Goal: Information Seeking & Learning: Learn about a topic

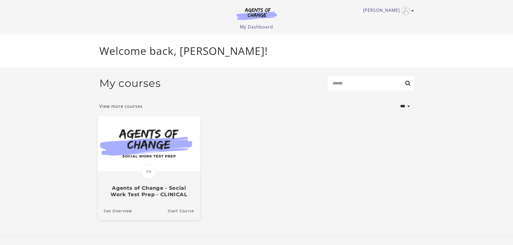
click at [162, 198] on h3 "Agents of Change - Social Work Test Prep - CLINICAL" at bounding box center [148, 191] width 90 height 12
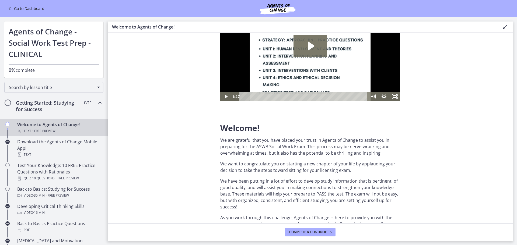
scroll to position [108, 0]
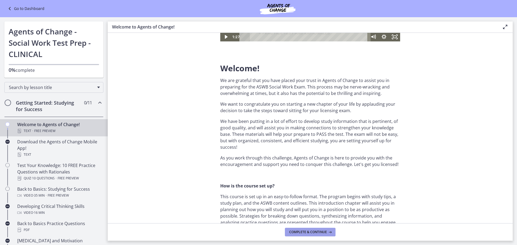
click at [306, 232] on span "Complete & continue" at bounding box center [308, 232] width 38 height 4
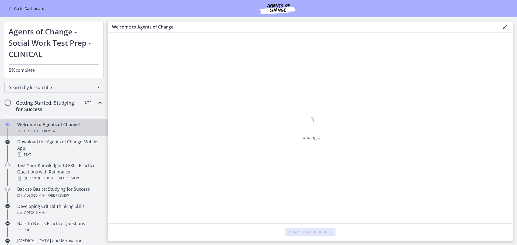
scroll to position [0, 0]
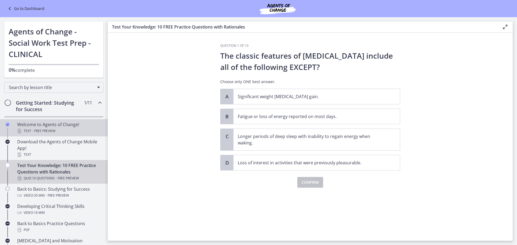
scroll to position [27, 0]
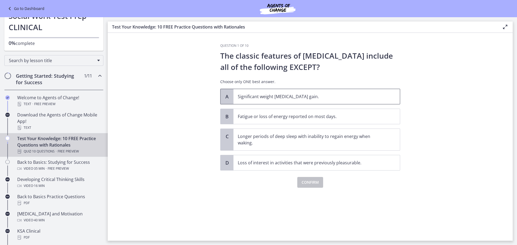
click at [224, 98] on span "A" at bounding box center [227, 96] width 6 height 6
click at [306, 186] on button "Confirm" at bounding box center [310, 182] width 26 height 11
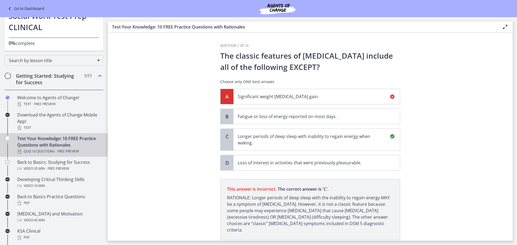
scroll to position [31, 0]
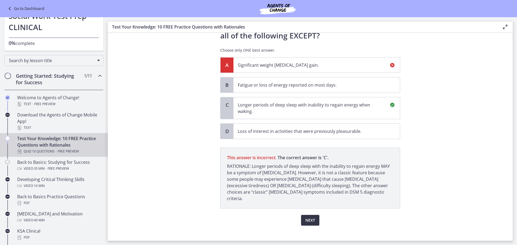
click at [305, 217] on span "Next" at bounding box center [310, 220] width 10 height 6
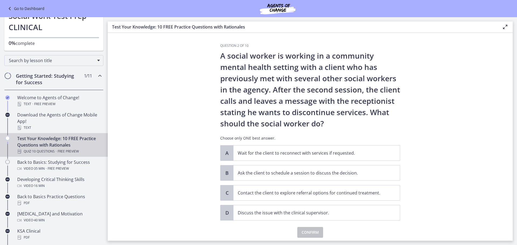
scroll to position [19, 0]
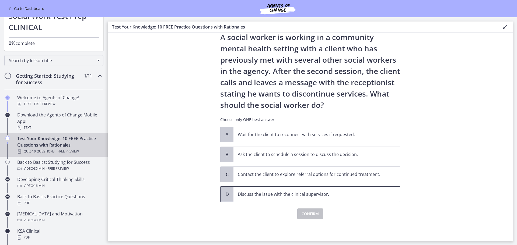
click at [265, 194] on p "Discuss the issue with the clinical supervisor." at bounding box center [311, 194] width 147 height 6
click at [308, 212] on span "Confirm" at bounding box center [309, 214] width 17 height 6
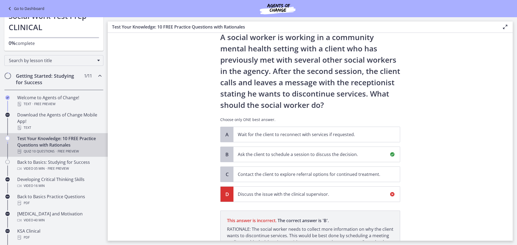
scroll to position [82, 0]
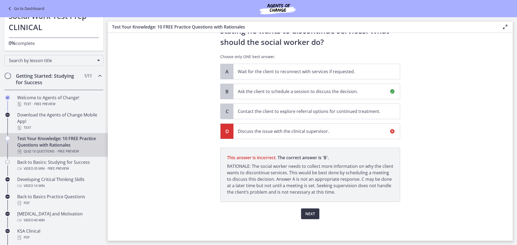
click at [310, 215] on span "Next" at bounding box center [310, 214] width 10 height 6
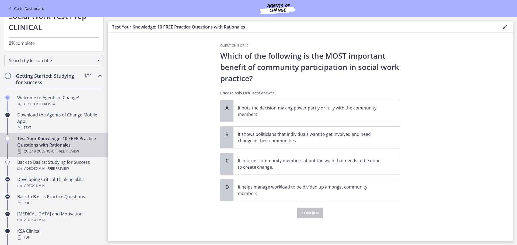
scroll to position [0, 0]
click at [366, 108] on p "It puts the decision-making power partly or fully with the community members." at bounding box center [311, 111] width 147 height 13
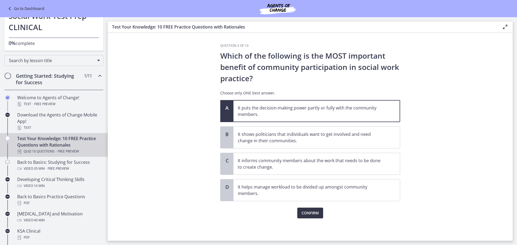
click at [310, 214] on span "Confirm" at bounding box center [309, 213] width 17 height 6
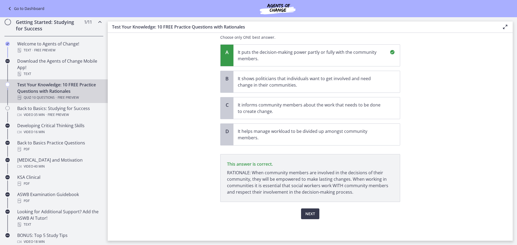
scroll to position [54, 0]
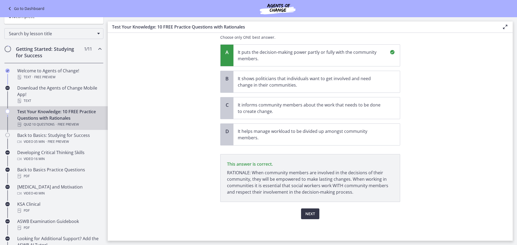
click at [310, 209] on button "Next" at bounding box center [310, 214] width 18 height 11
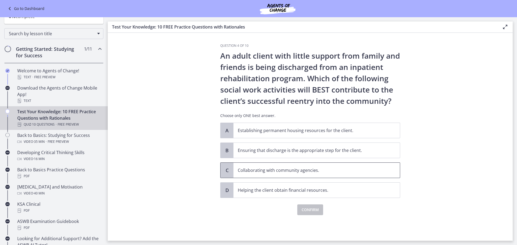
click at [341, 172] on p "Collaborating with community agencies." at bounding box center [311, 170] width 147 height 6
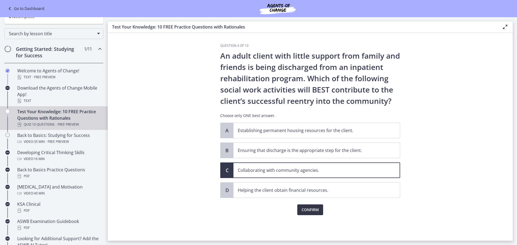
click at [321, 208] on button "Confirm" at bounding box center [310, 210] width 26 height 11
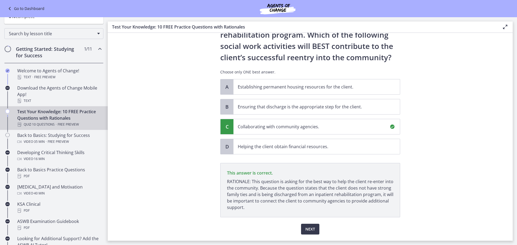
scroll to position [59, 0]
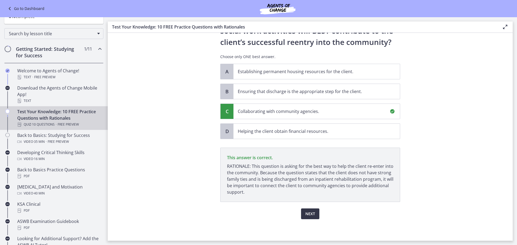
click at [306, 211] on span "Next" at bounding box center [310, 214] width 10 height 6
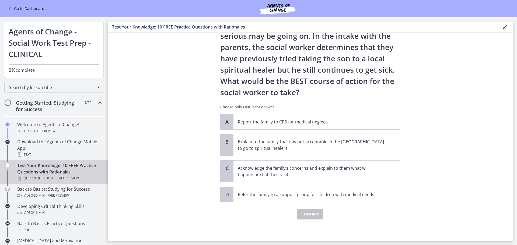
scroll to position [77, 0]
click at [374, 177] on p "Acknowledge the family’s concerns and explain to them what will happen next at …" at bounding box center [311, 171] width 147 height 13
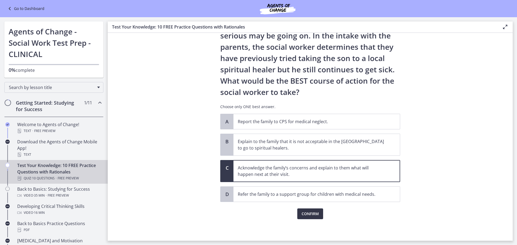
click at [311, 216] on span "Confirm" at bounding box center [309, 214] width 17 height 6
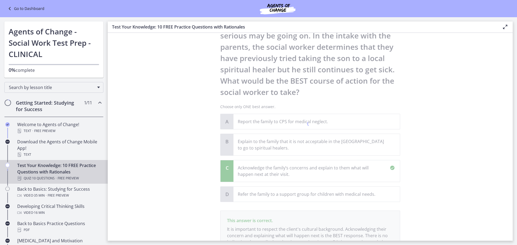
scroll to position [140, 0]
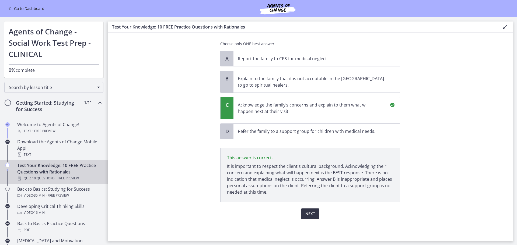
click at [314, 213] on button "Next" at bounding box center [310, 214] width 18 height 11
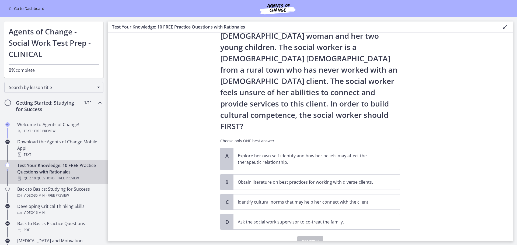
scroll to position [48, 0]
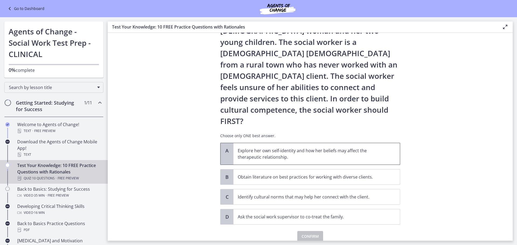
click at [370, 148] on p "Explore her own self-identity and how her beliefs may affect the therapeutic re…" at bounding box center [311, 154] width 147 height 13
click at [314, 233] on span "Confirm" at bounding box center [309, 236] width 17 height 6
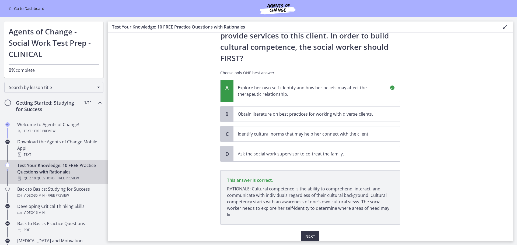
click at [312, 233] on span "Next" at bounding box center [310, 236] width 10 height 6
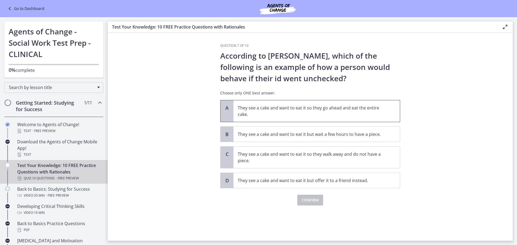
click at [291, 112] on p "They see a cake and want to eat it so they go ahead and eat the entire cake." at bounding box center [311, 111] width 147 height 13
click at [309, 200] on span "Confirm" at bounding box center [309, 200] width 17 height 6
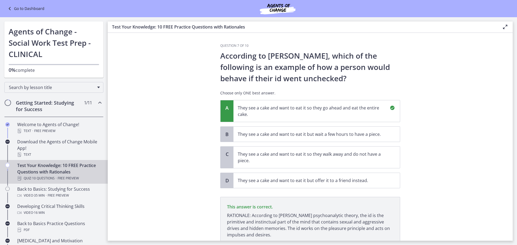
scroll to position [43, 0]
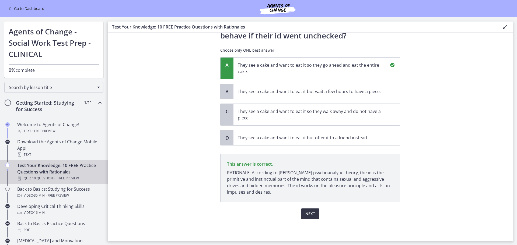
click at [315, 215] on button "Next" at bounding box center [310, 214] width 18 height 11
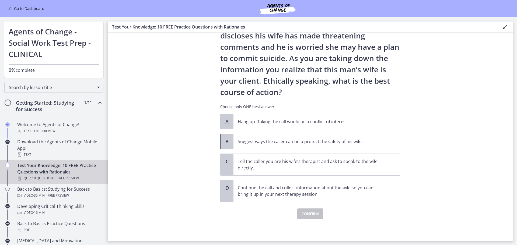
click at [371, 144] on p "Suggest ways the caller can help protect the safety of his wife." at bounding box center [311, 141] width 147 height 6
click at [315, 214] on span "Confirm" at bounding box center [309, 214] width 17 height 6
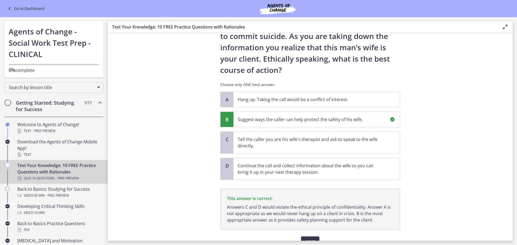
scroll to position [93, 0]
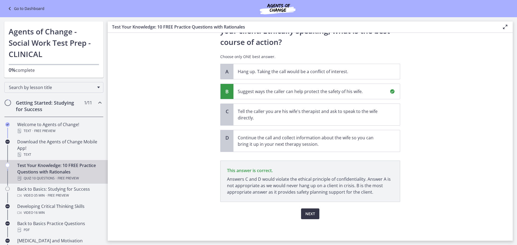
click at [311, 214] on span "Next" at bounding box center [310, 214] width 10 height 6
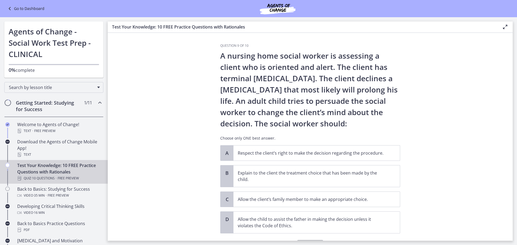
scroll to position [27, 0]
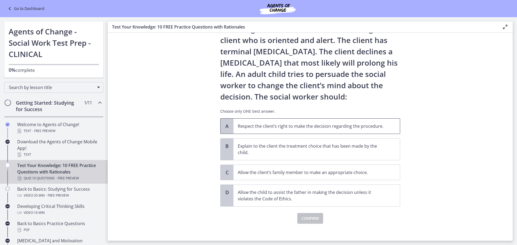
click at [393, 122] on span "Respect the client’s right to make the decision regarding the procedure." at bounding box center [316, 126] width 166 height 15
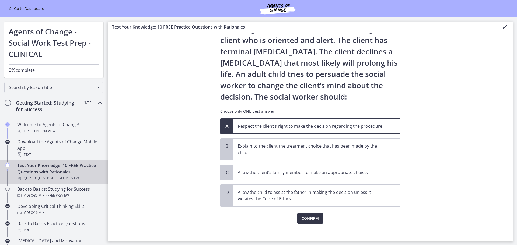
click at [313, 217] on span "Confirm" at bounding box center [309, 218] width 17 height 6
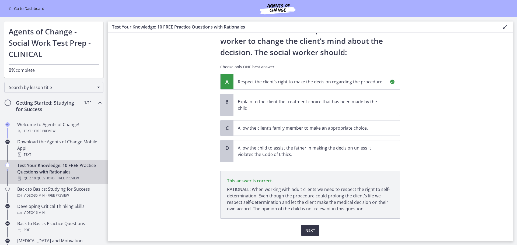
scroll to position [88, 0]
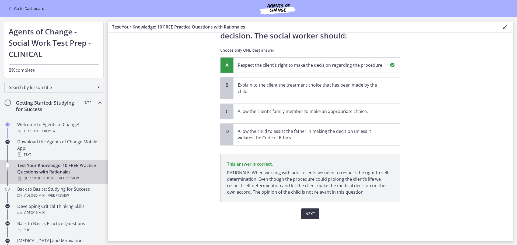
click at [314, 215] on button "Next" at bounding box center [310, 214] width 18 height 11
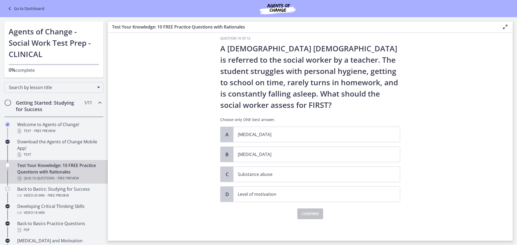
scroll to position [0, 0]
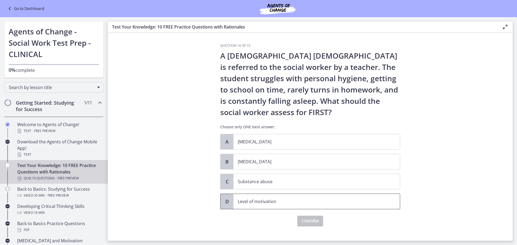
click at [273, 203] on p "Level of motivation" at bounding box center [311, 201] width 147 height 6
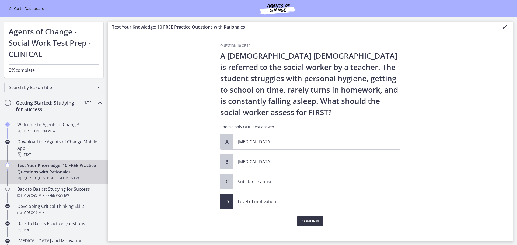
click at [314, 222] on span "Confirm" at bounding box center [309, 221] width 17 height 6
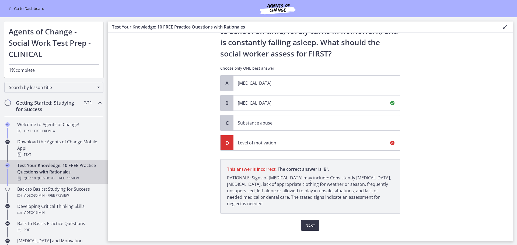
scroll to position [70, 0]
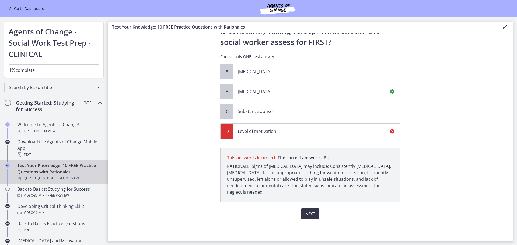
click at [310, 217] on button "Next" at bounding box center [310, 214] width 18 height 11
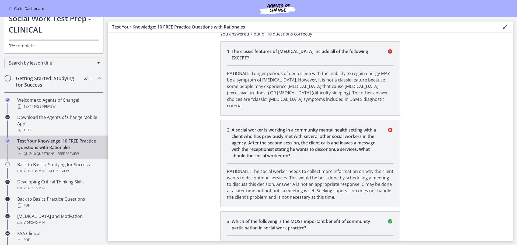
scroll to position [0, 0]
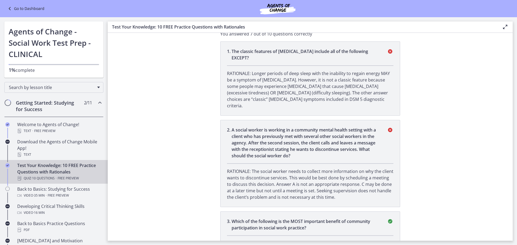
click at [41, 8] on link "Go to Dashboard" at bounding box center [25, 8] width 38 height 6
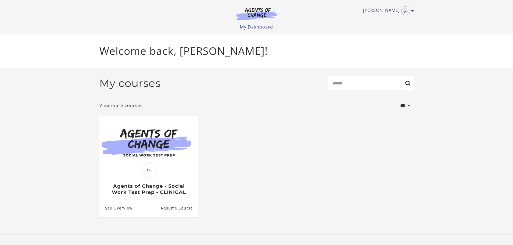
click at [261, 15] on img at bounding box center [257, 14] width 52 height 12
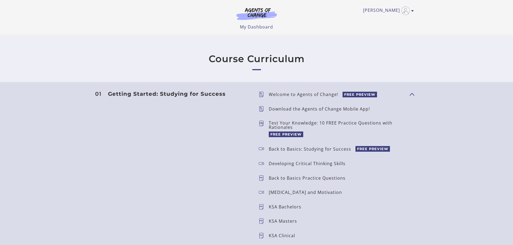
scroll to position [431, 0]
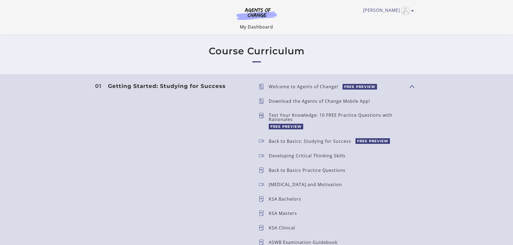
click at [262, 27] on link "My Dashboard" at bounding box center [256, 27] width 33 height 6
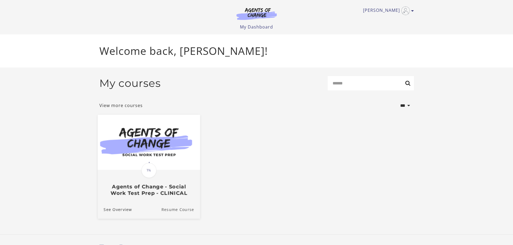
click at [189, 211] on link "Resume Course" at bounding box center [180, 210] width 39 height 18
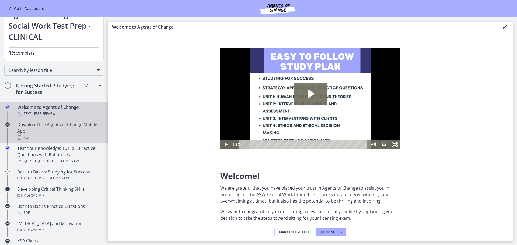
scroll to position [27, 0]
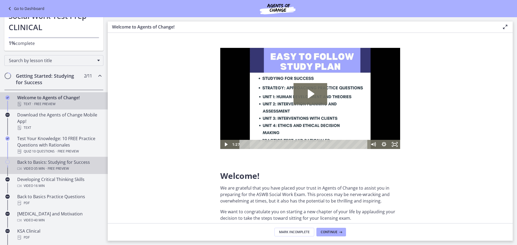
click at [96, 167] on div "Video · 35 min · Free preview" at bounding box center [59, 169] width 84 height 6
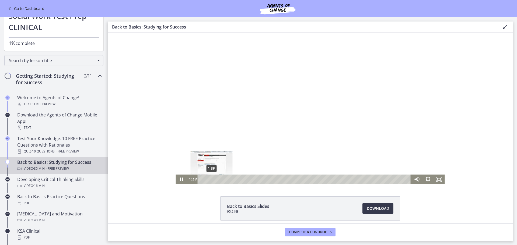
click at [210, 180] on div "Playbar" at bounding box center [211, 179] width 3 height 3
click at [206, 179] on div "1:09" at bounding box center [305, 179] width 206 height 9
click at [208, 179] on div "1:28" at bounding box center [305, 179] width 206 height 9
click at [209, 179] on div "Playbar" at bounding box center [210, 179] width 3 height 3
click at [178, 179] on icon "Pause" at bounding box center [181, 179] width 11 height 9
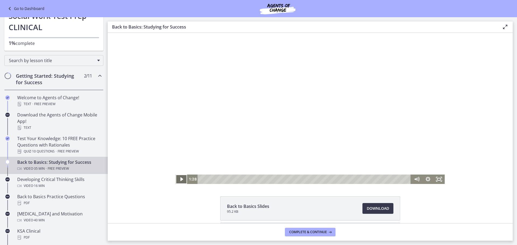
click at [180, 181] on icon "Play Video" at bounding box center [181, 179] width 11 height 9
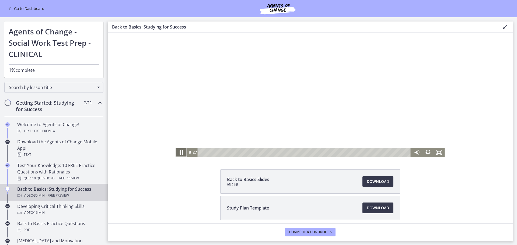
click at [180, 155] on icon "Pause" at bounding box center [180, 152] width 13 height 11
